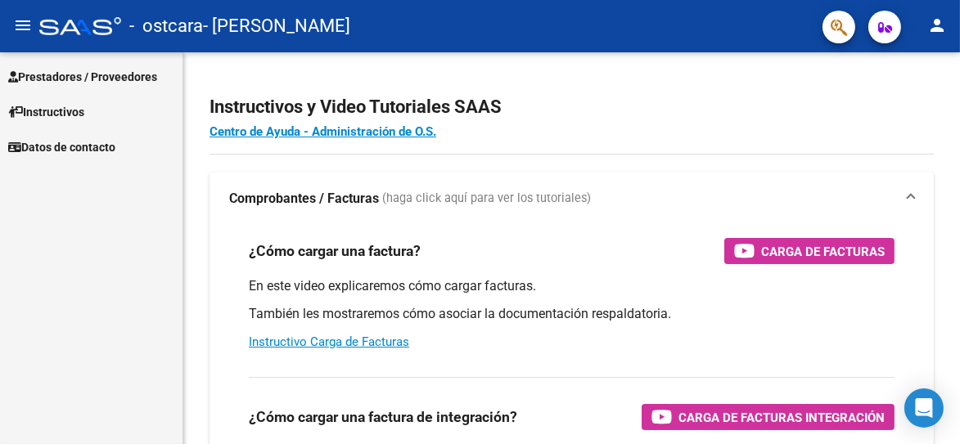
click at [89, 79] on span "Prestadores / Proveedores" at bounding box center [82, 77] width 149 height 18
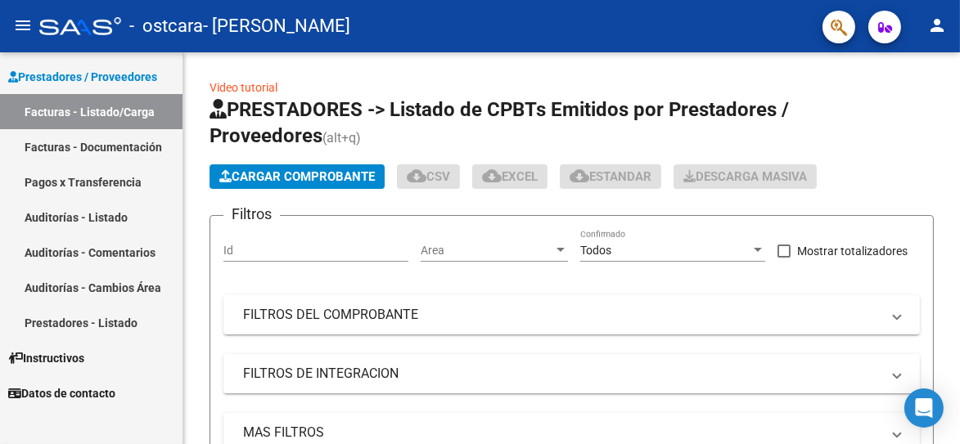
click at [113, 111] on link "Facturas - Listado/Carga" at bounding box center [91, 111] width 183 height 35
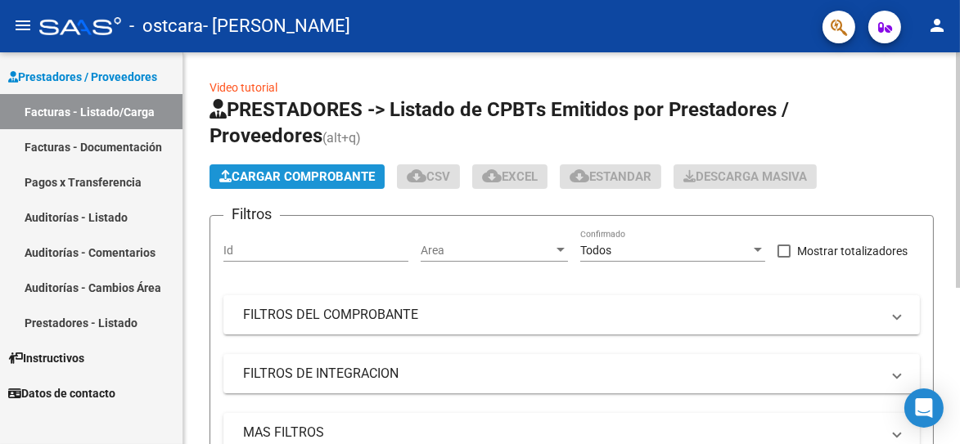
click at [282, 175] on span "Cargar Comprobante" at bounding box center [297, 176] width 156 height 15
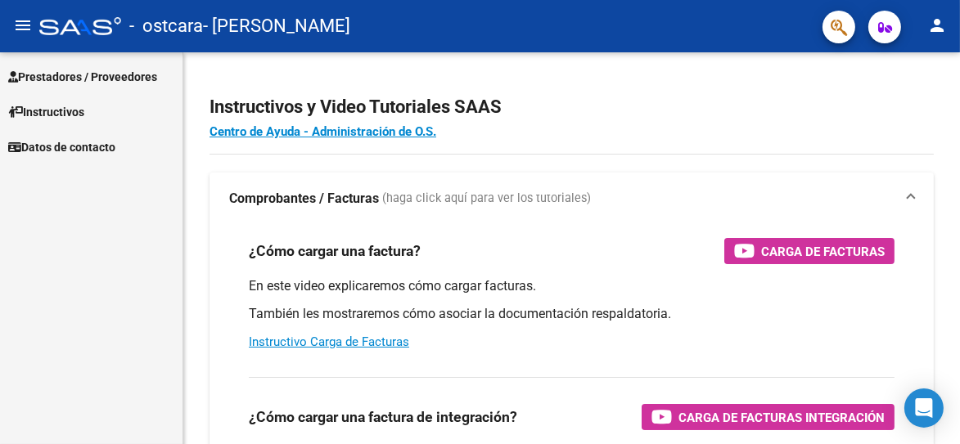
click at [60, 79] on span "Prestadores / Proveedores" at bounding box center [82, 77] width 149 height 18
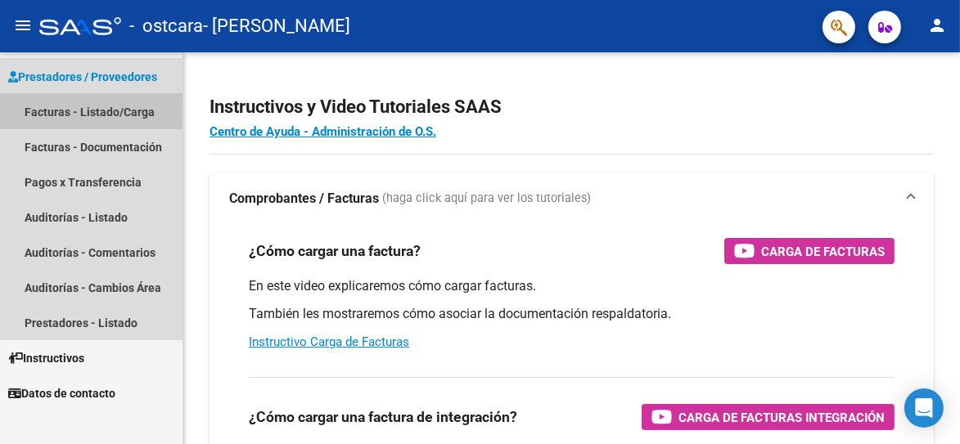
click at [60, 107] on link "Facturas - Listado/Carga" at bounding box center [91, 111] width 183 height 35
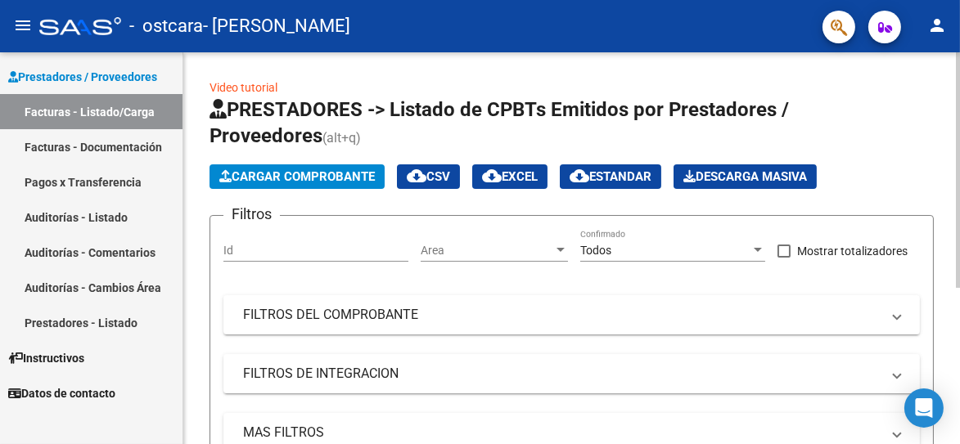
click at [258, 180] on span "Cargar Comprobante" at bounding box center [297, 176] width 156 height 15
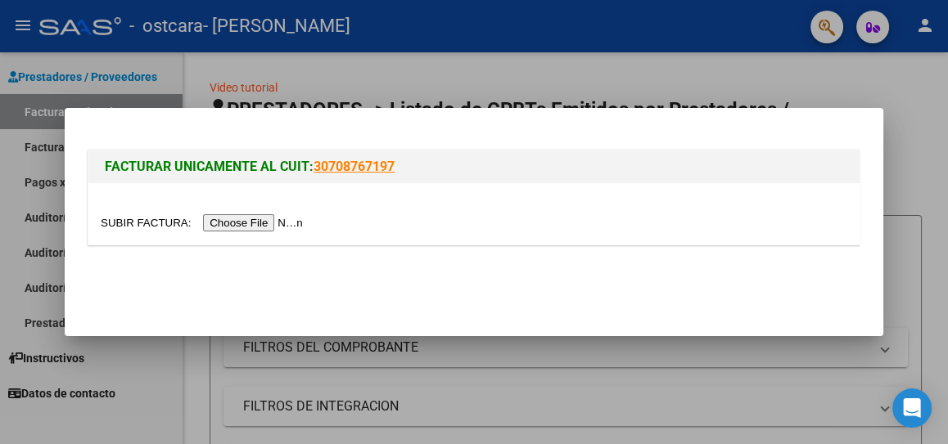
click at [263, 220] on input "file" at bounding box center [204, 222] width 207 height 17
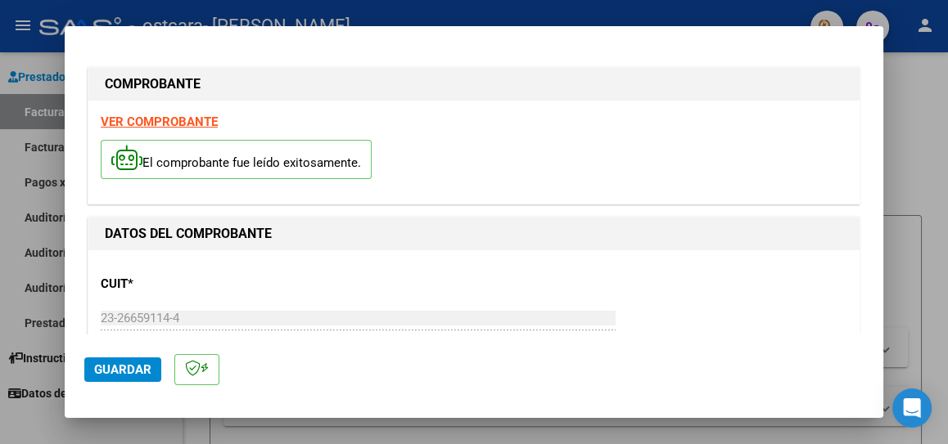
click at [240, 224] on div "DATOS DEL COMPROBANTE" at bounding box center [473, 234] width 771 height 33
click at [240, 226] on strong "DATOS DEL COMPROBANTE" at bounding box center [188, 234] width 167 height 16
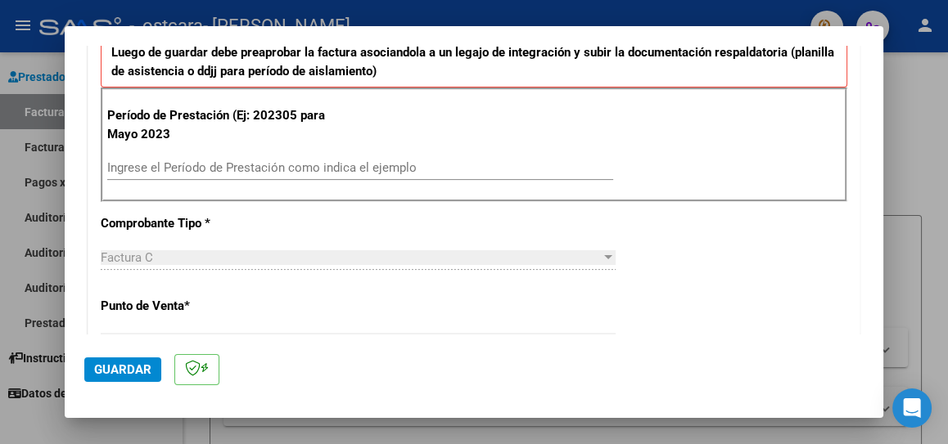
scroll to position [420, 0]
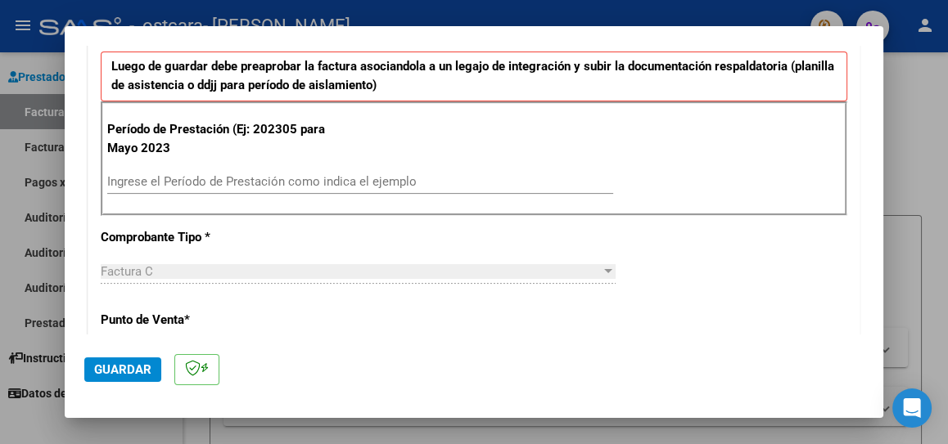
click at [322, 174] on input "Ingrese el Período de Prestación como indica el ejemplo" at bounding box center [360, 181] width 506 height 15
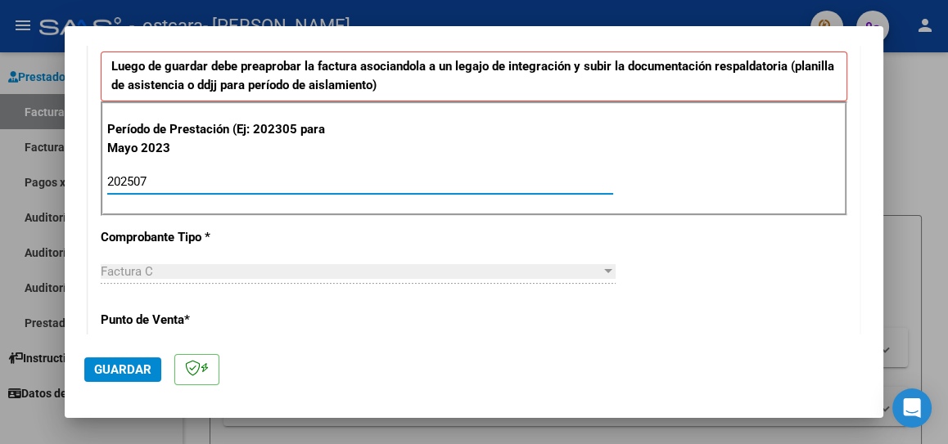
type input "202507"
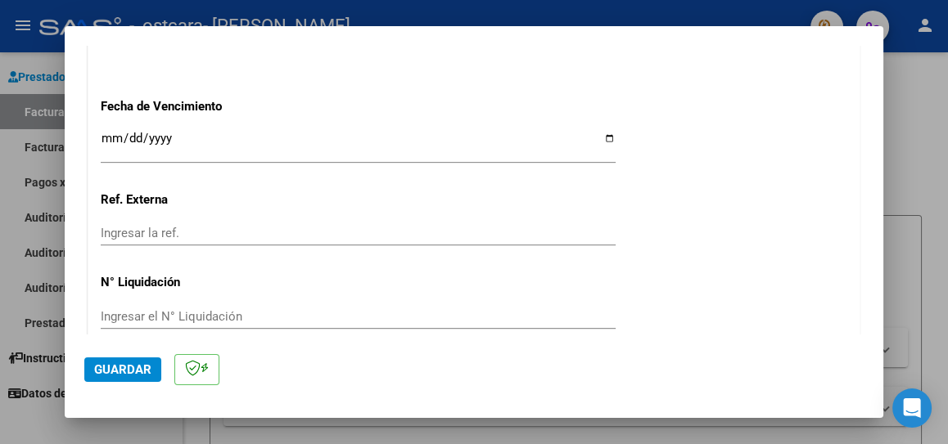
scroll to position [1165, 0]
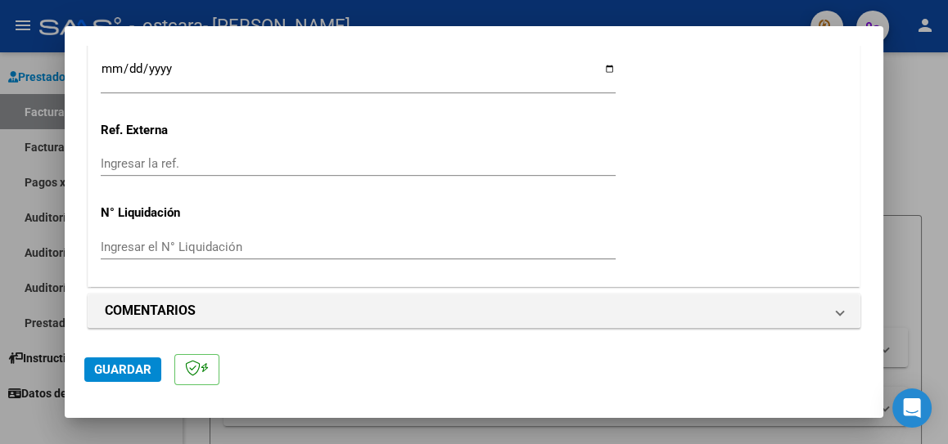
click at [142, 368] on span "Guardar" at bounding box center [122, 370] width 57 height 15
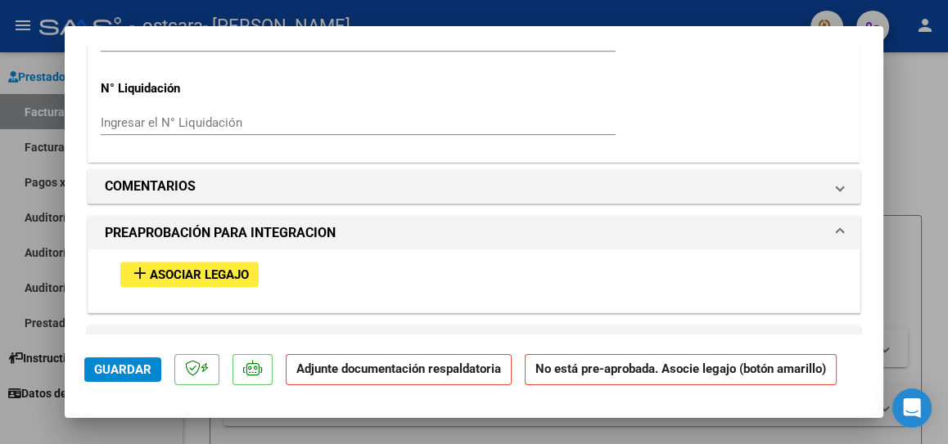
scroll to position [1339, 0]
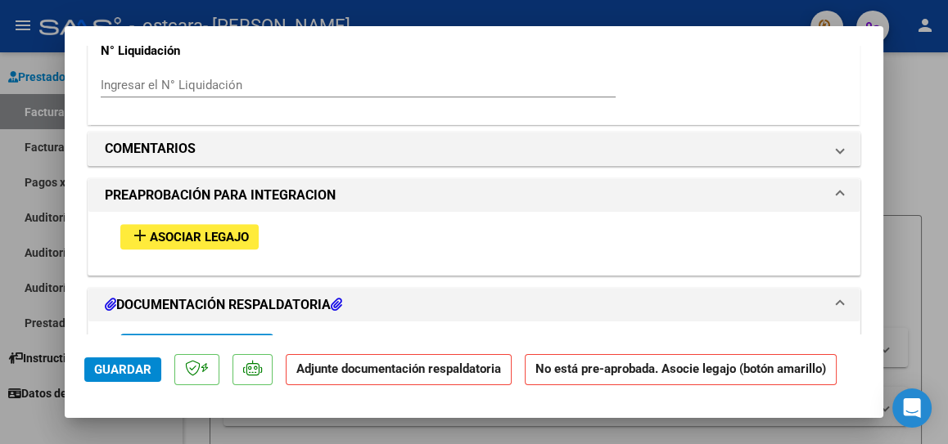
click at [204, 237] on span "Asociar Legajo" at bounding box center [199, 237] width 99 height 15
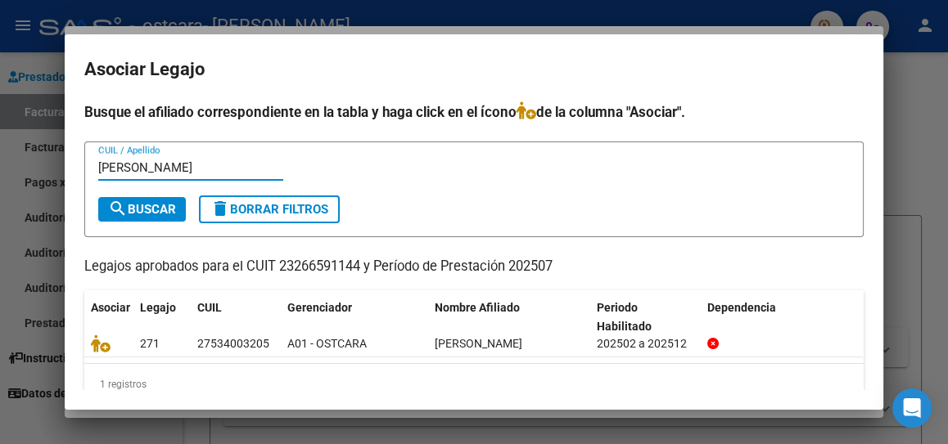
click at [138, 213] on span "search Buscar" at bounding box center [142, 209] width 68 height 15
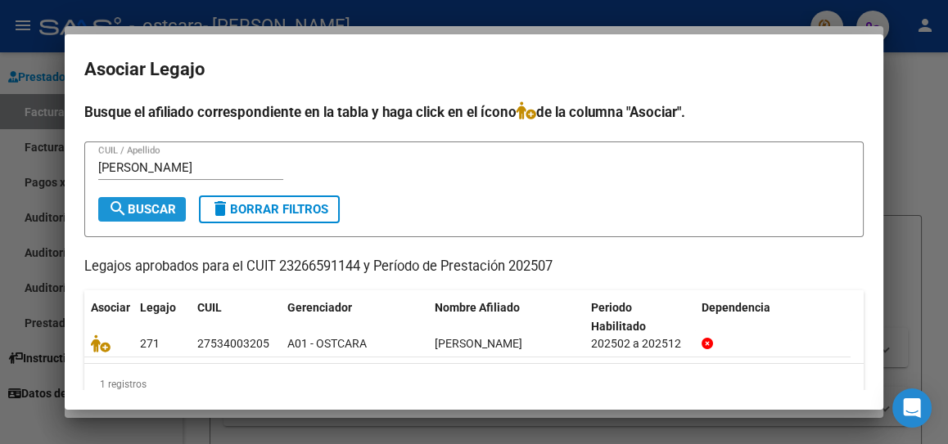
click at [138, 213] on span "search Buscar" at bounding box center [142, 209] width 68 height 15
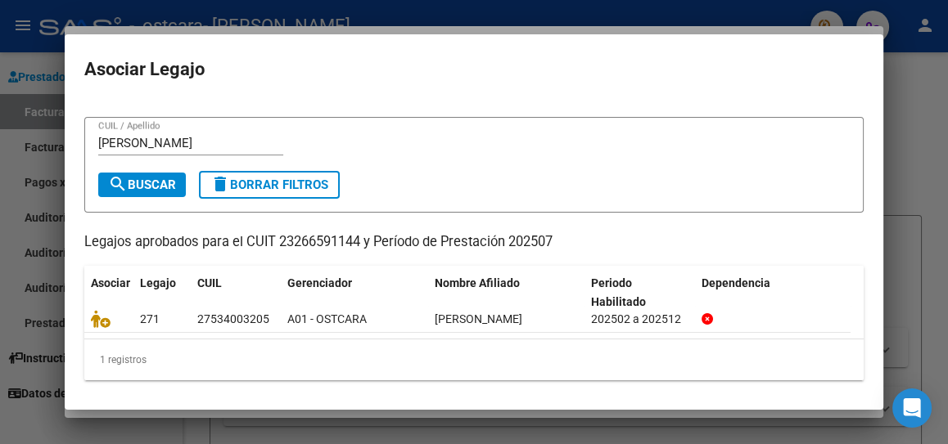
scroll to position [0, 0]
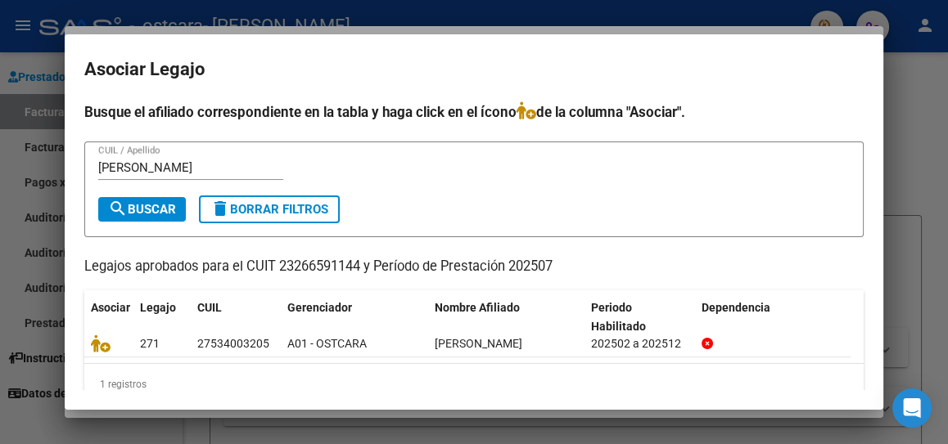
click at [92, 171] on form "[PERSON_NAME] CUIL / Apellido search Buscar delete Borrar Filtros" at bounding box center [473, 190] width 779 height 96
click at [104, 168] on input "[PERSON_NAME]" at bounding box center [190, 167] width 185 height 15
type input "[PERSON_NAME]"
click at [147, 202] on span "search Buscar" at bounding box center [142, 209] width 68 height 15
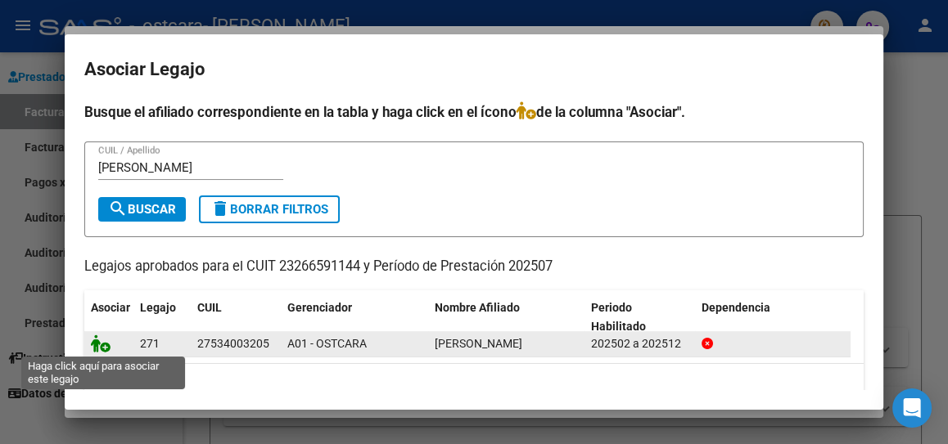
click at [98, 347] on icon at bounding box center [101, 344] width 20 height 18
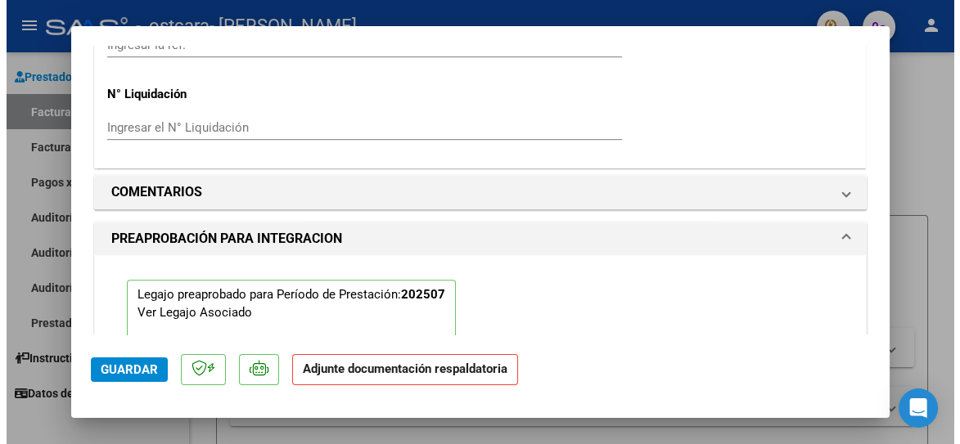
scroll to position [1382, 0]
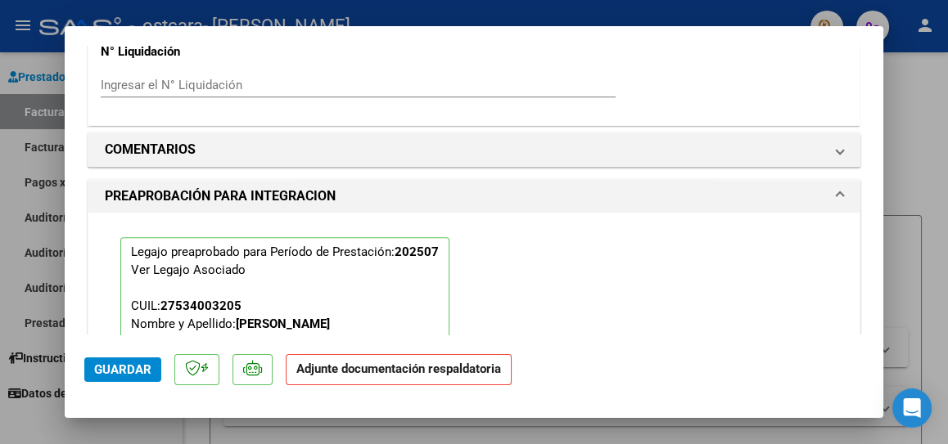
click at [890, 212] on div at bounding box center [474, 222] width 948 height 444
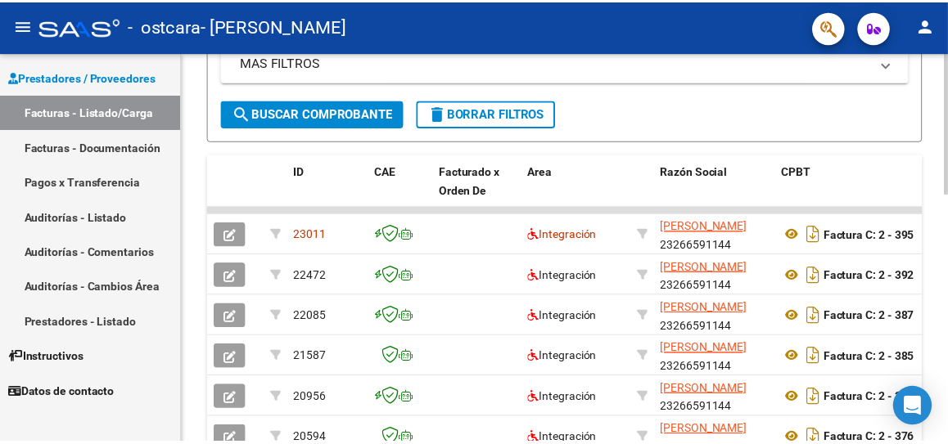
scroll to position [409, 0]
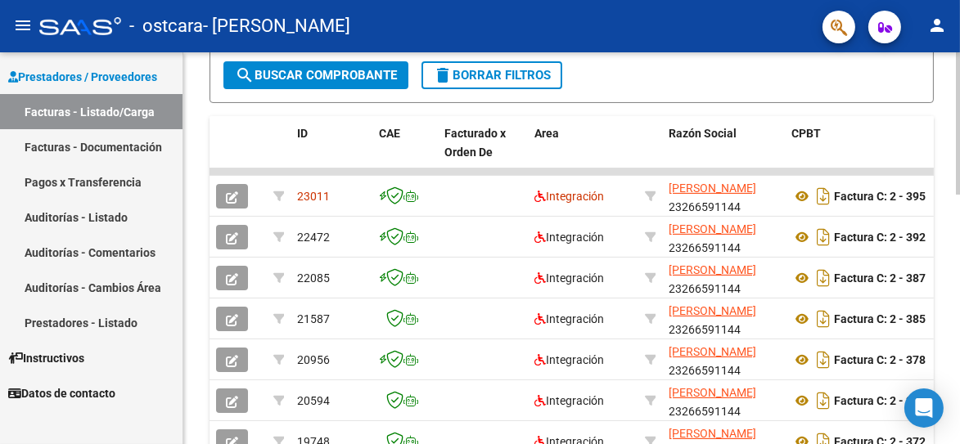
click at [955, 313] on div "Video tutorial PRESTADORES -> Listado de CPBTs Emitidos por Prestadores / Prove…" at bounding box center [573, 163] width 781 height 1041
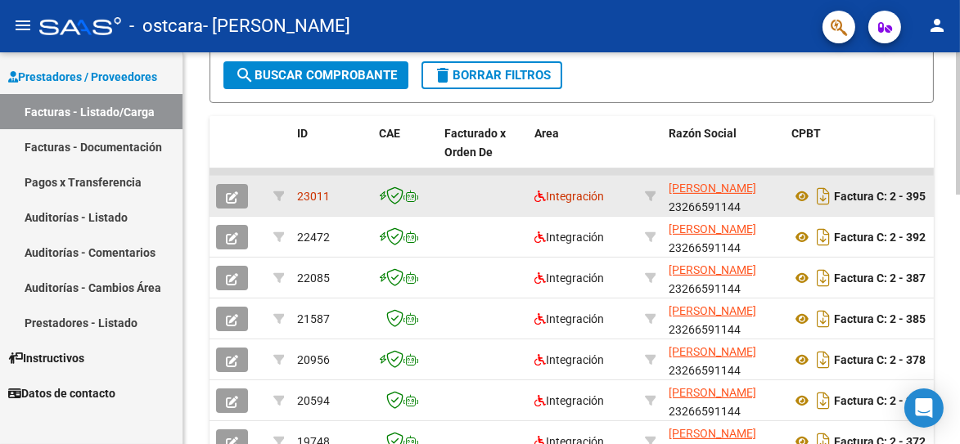
click at [231, 204] on icon "button" at bounding box center [232, 198] width 12 height 12
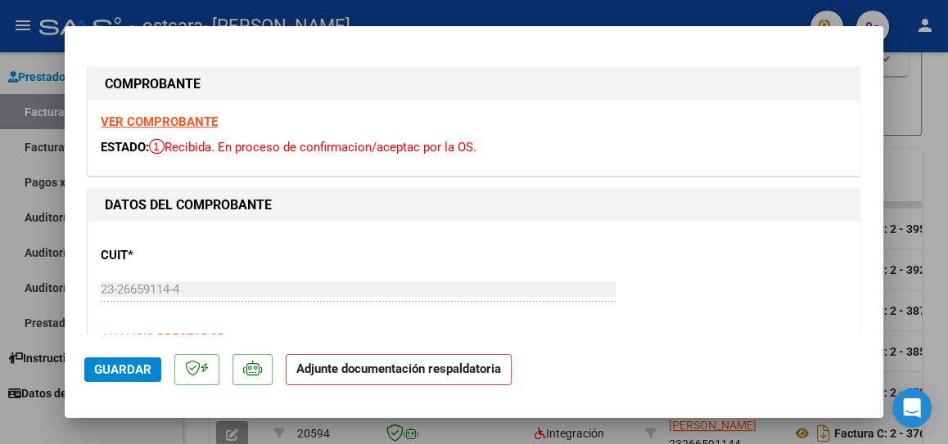
click at [454, 372] on strong "Adjunte documentación respaldatoria" at bounding box center [398, 369] width 205 height 15
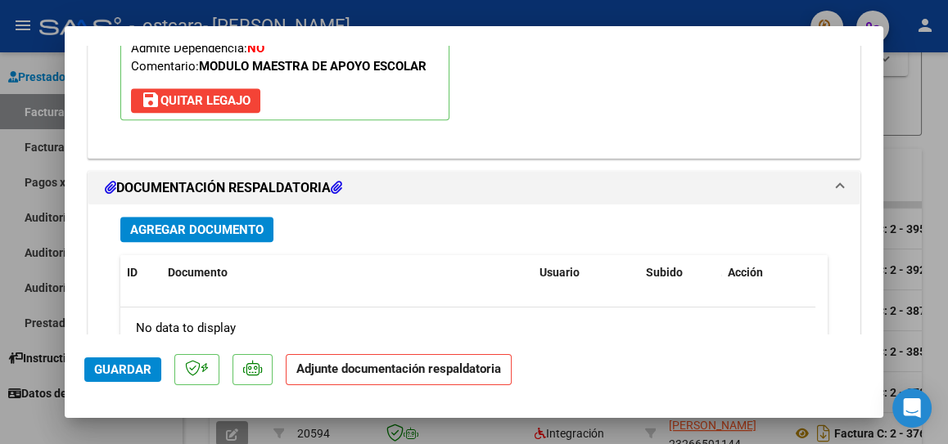
scroll to position [1701, 0]
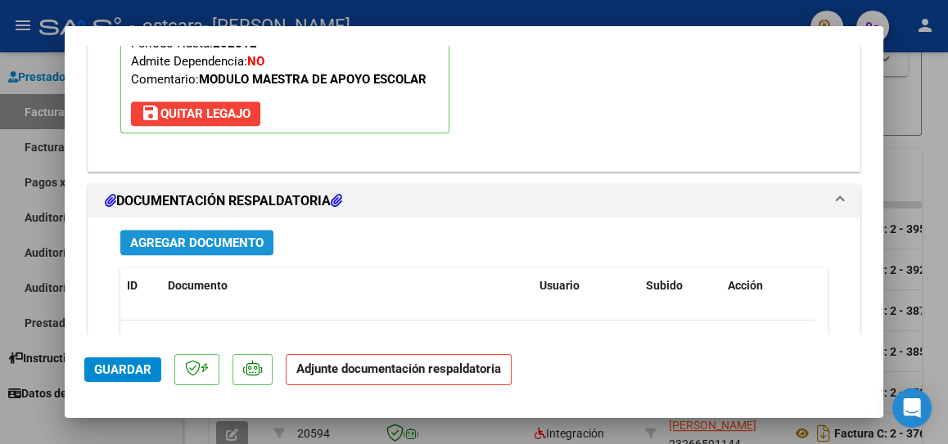
click at [179, 241] on span "Agregar Documento" at bounding box center [196, 243] width 133 height 15
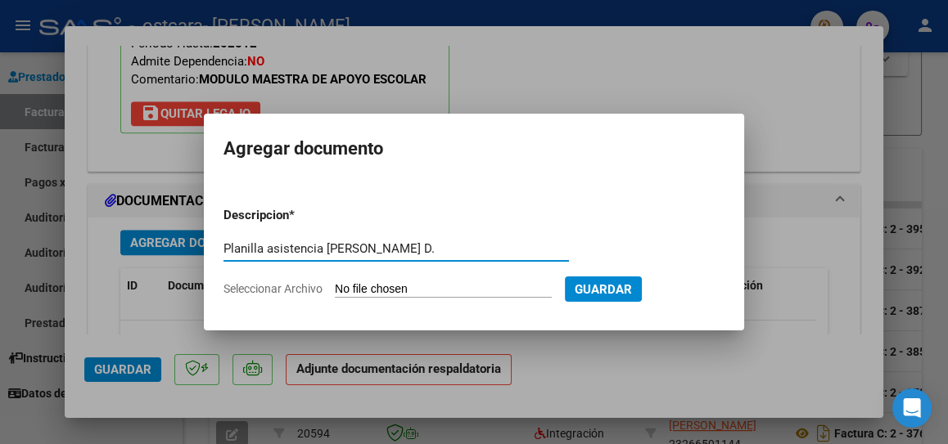
type input "Planilla asistencia [PERSON_NAME] D."
click at [357, 291] on input "Seleccionar Archivo" at bounding box center [443, 290] width 217 height 16
type input "C:\fakepath\Planilla de asistencia [PERSON_NAME]pdf"
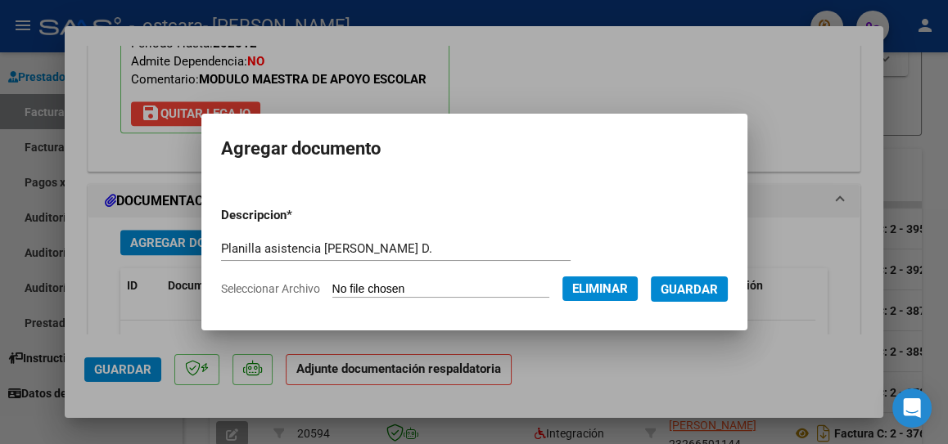
click at [702, 284] on span "Guardar" at bounding box center [688, 289] width 57 height 15
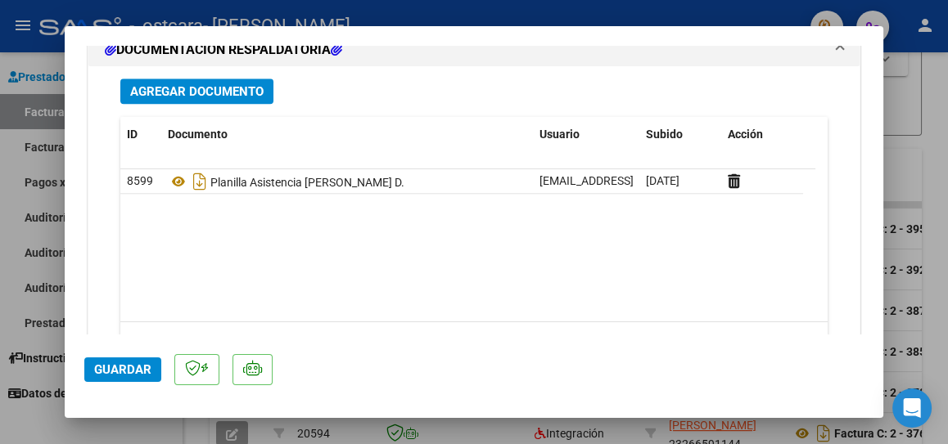
scroll to position [1924, 0]
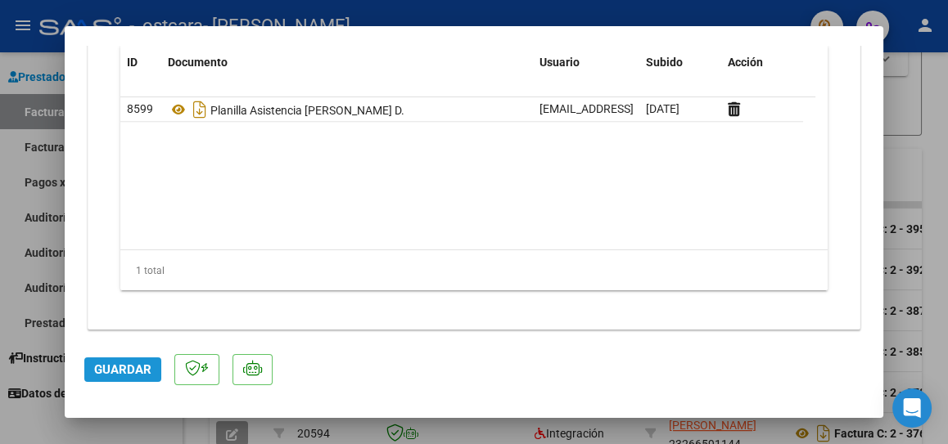
click at [142, 372] on span "Guardar" at bounding box center [122, 370] width 57 height 15
click at [938, 103] on div at bounding box center [474, 222] width 948 height 444
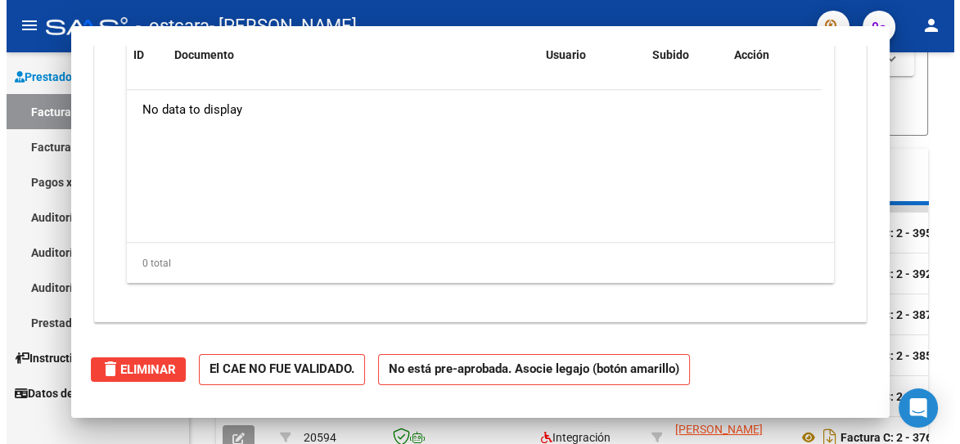
scroll to position [0, 0]
